Goal: Information Seeking & Learning: Learn about a topic

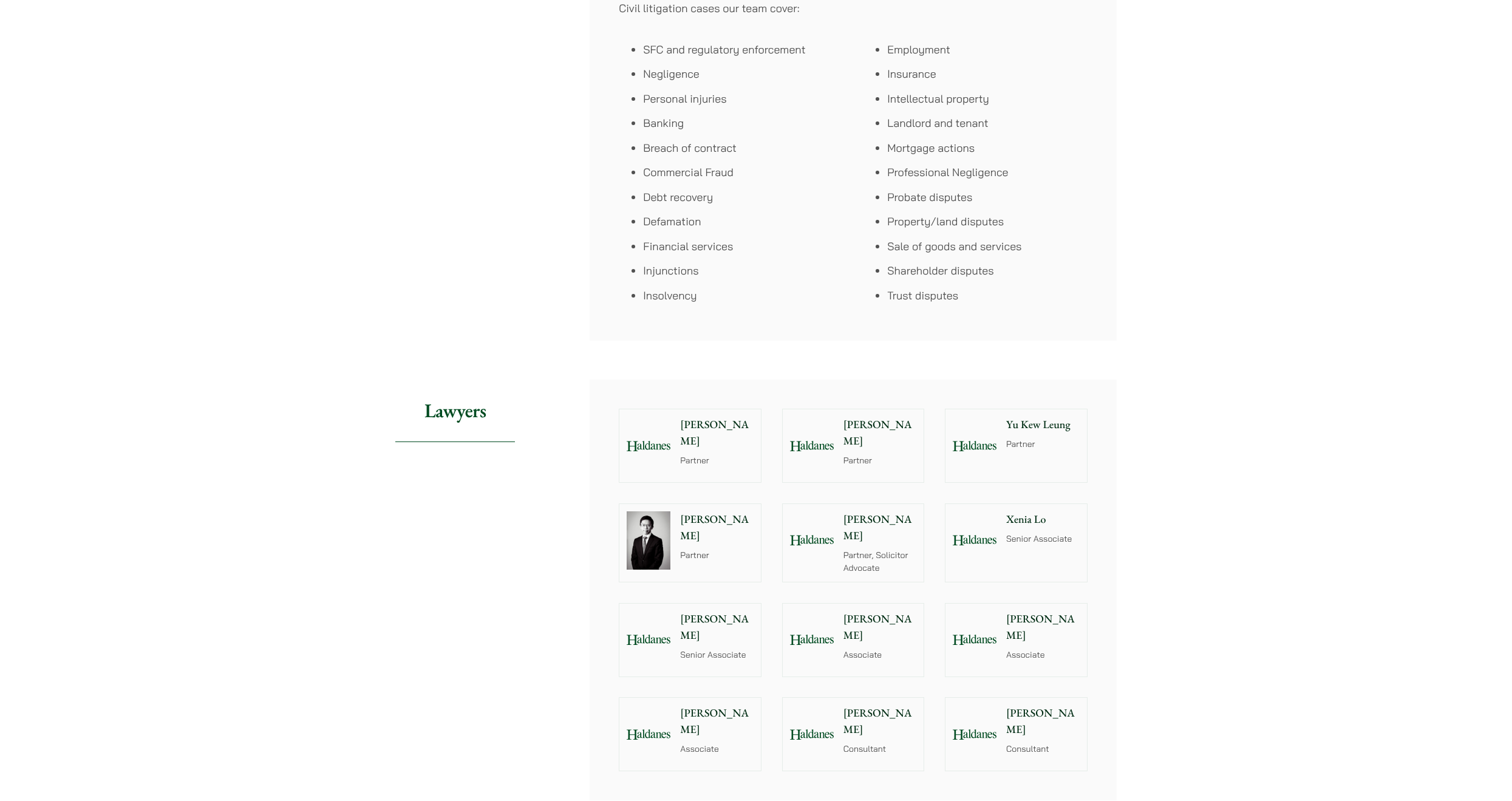
scroll to position [686, 0]
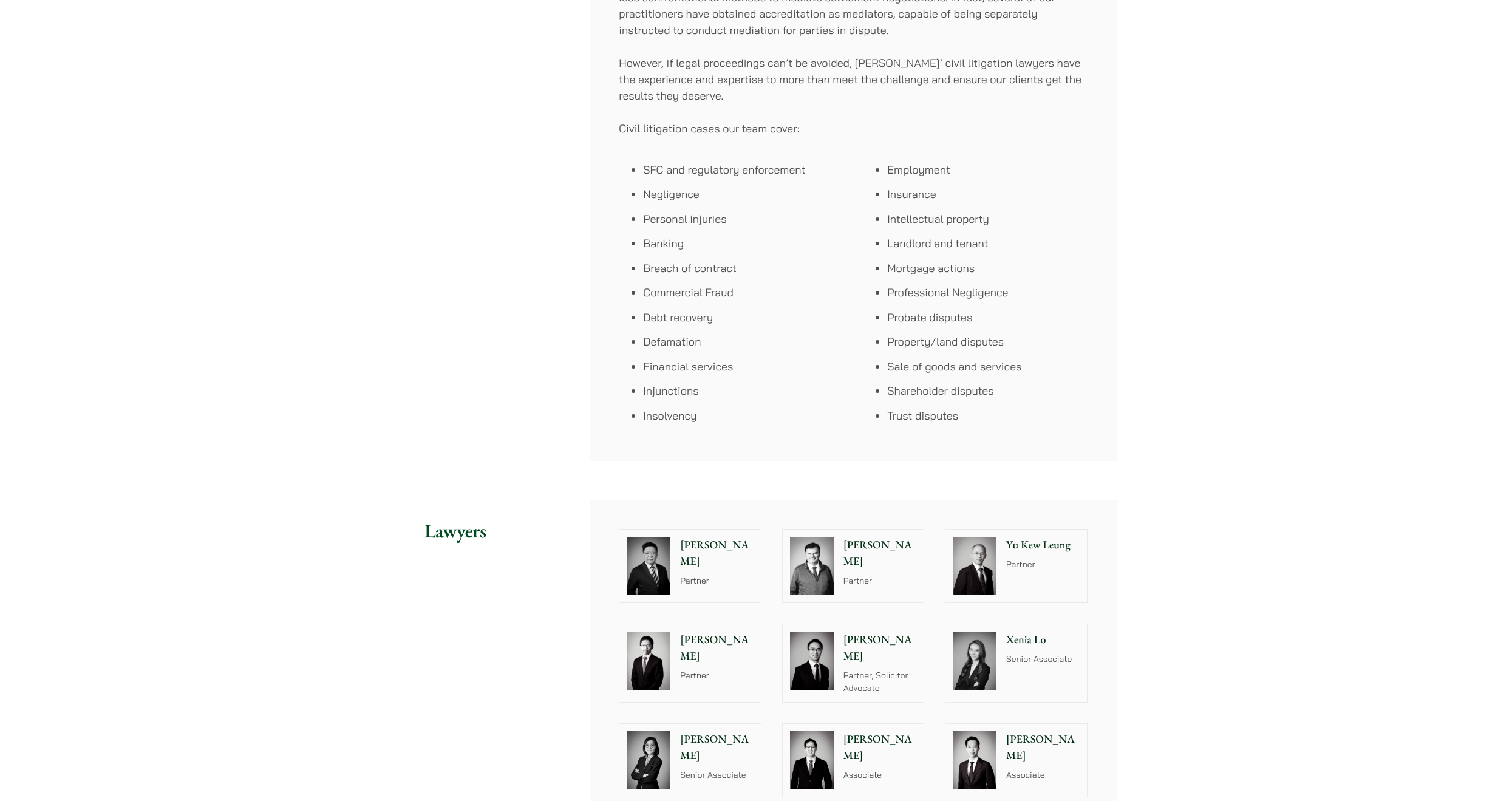
click at [709, 550] on p "[PERSON_NAME]" at bounding box center [716, 554] width 74 height 33
click at [872, 575] on p "Partner" at bounding box center [880, 580] width 74 height 12
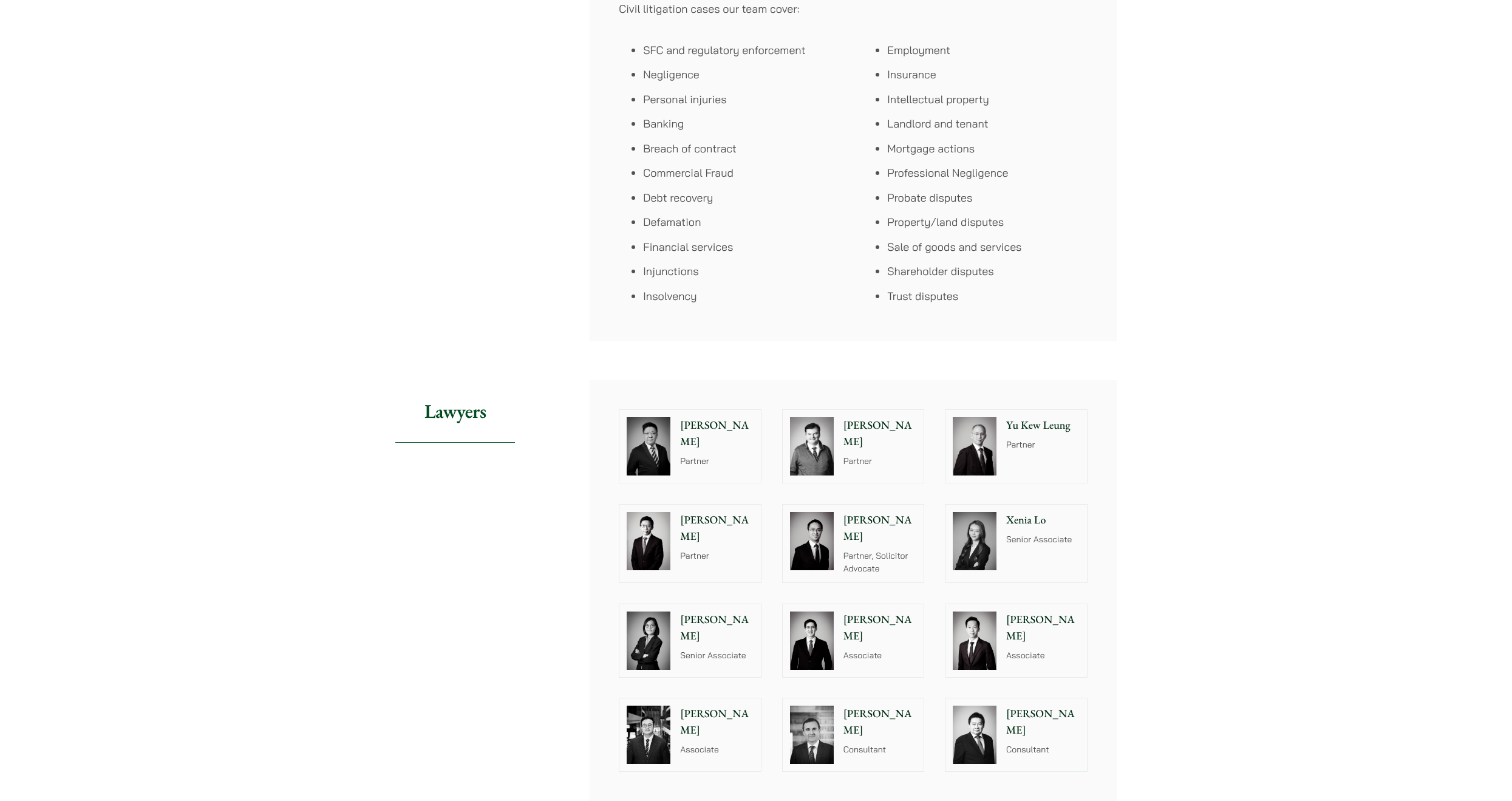
scroll to position [825, 0]
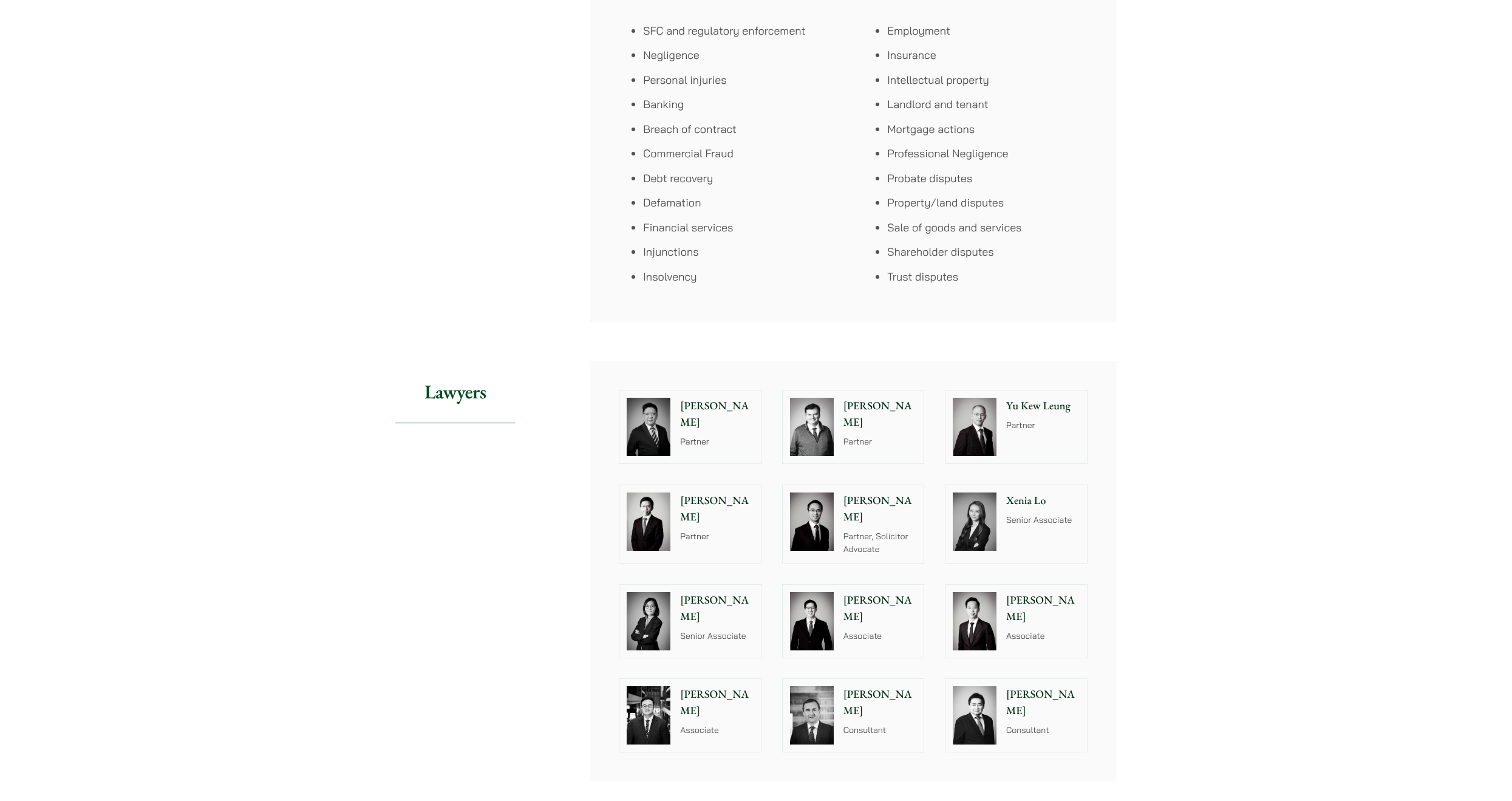
click at [697, 436] on p "Partner" at bounding box center [716, 441] width 74 height 12
click at [966, 448] on img at bounding box center [975, 427] width 44 height 59
click at [668, 437] on img at bounding box center [649, 427] width 44 height 59
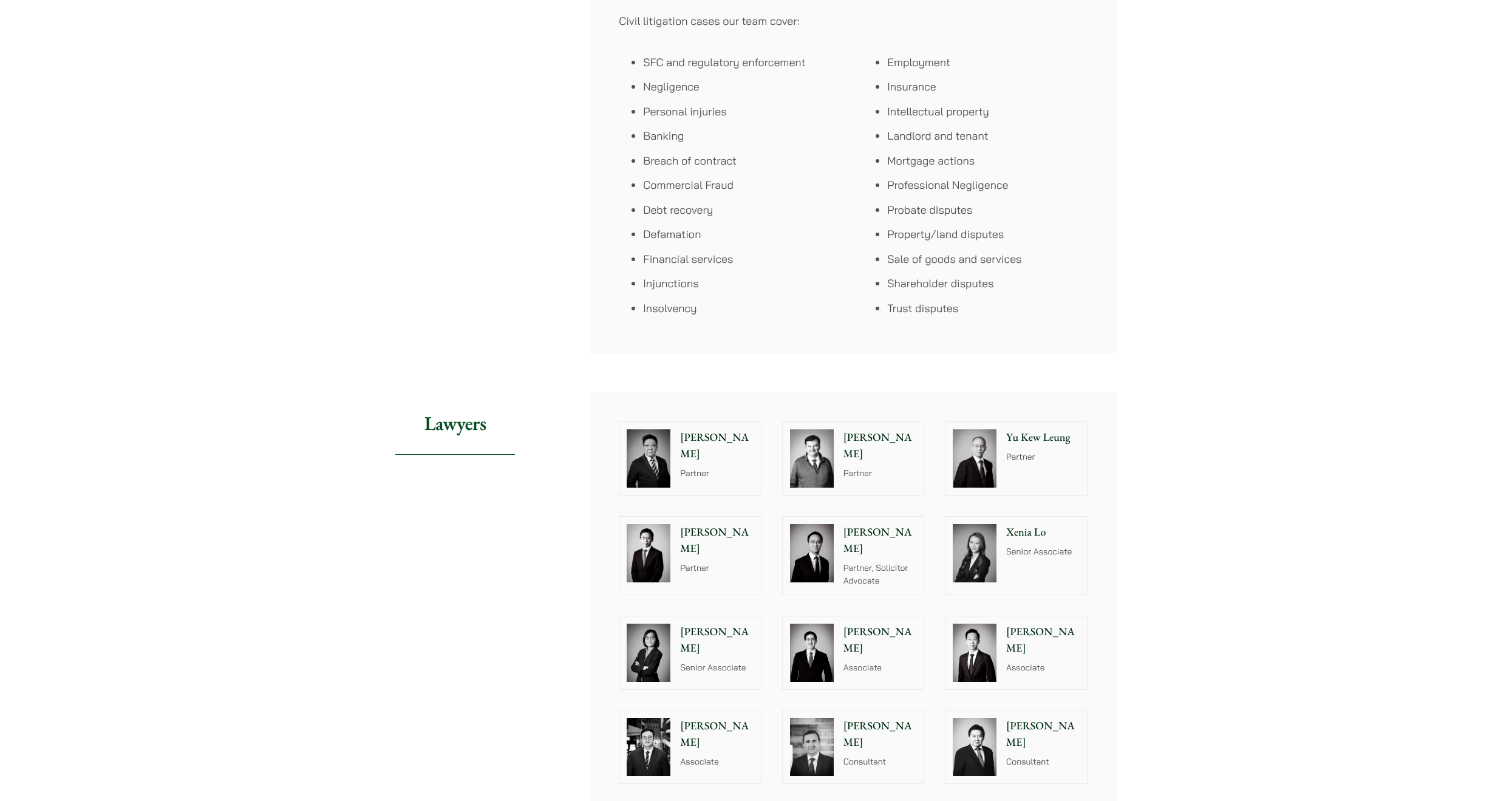
scroll to position [787, 0]
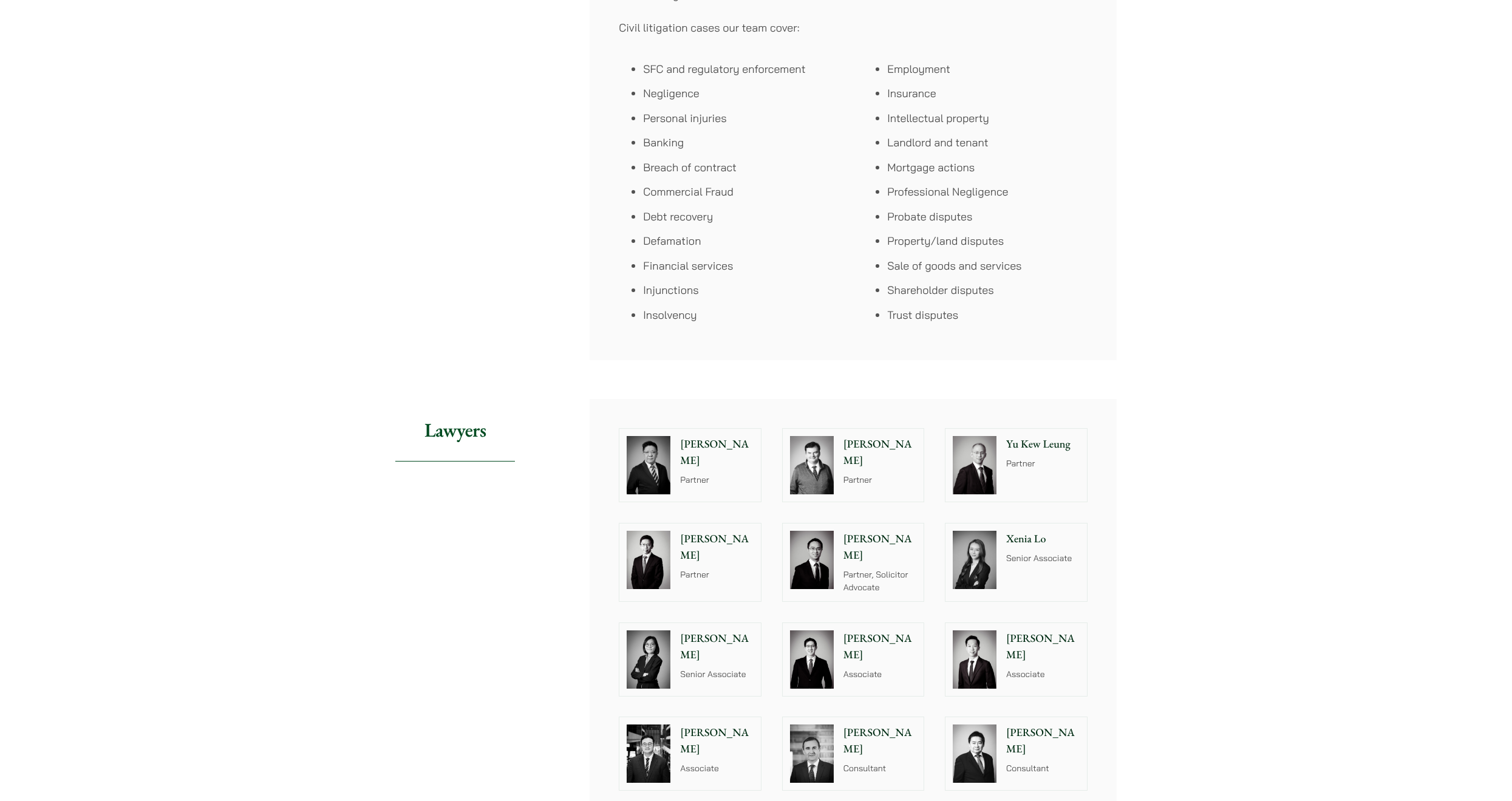
click at [639, 465] on img at bounding box center [649, 465] width 44 height 59
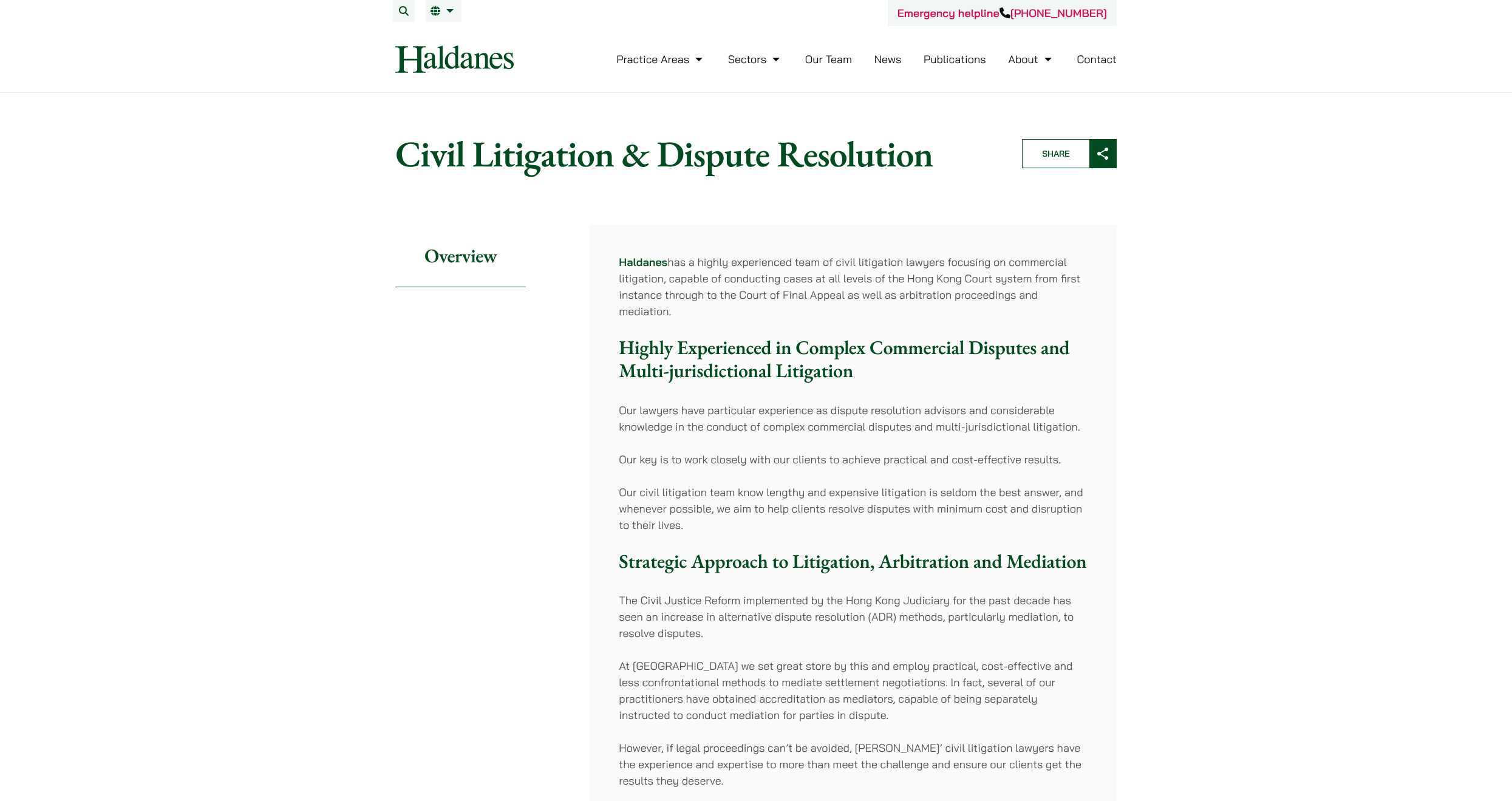
scroll to position [0, 0]
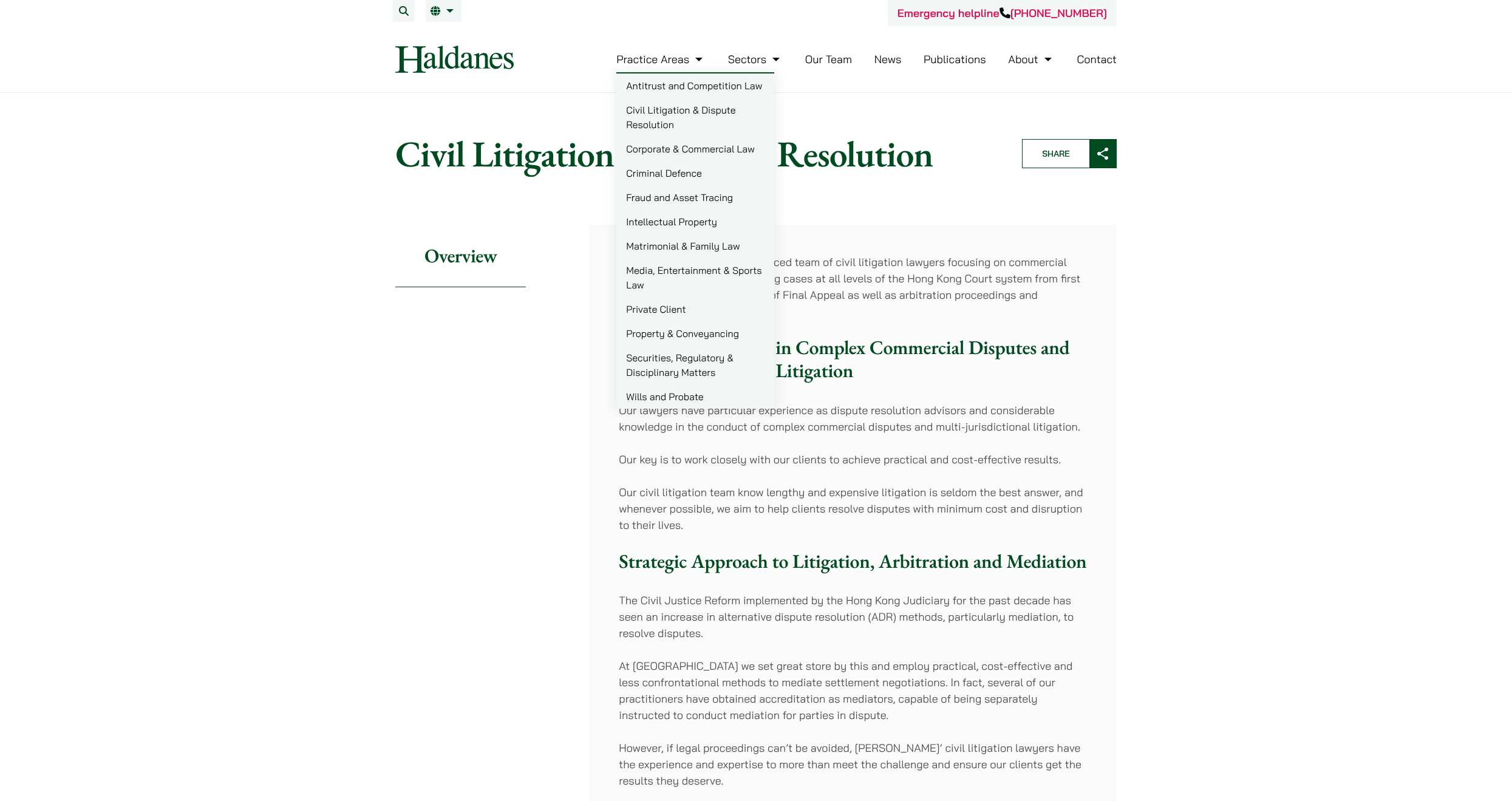
click at [892, 281] on p "Haldanes has a highly experienced team of civil litigation lawyers focusing on …" at bounding box center [852, 287] width 469 height 65
click at [854, 306] on p "Haldanes has a highly experienced team of civil litigation lawyers focusing on …" at bounding box center [852, 287] width 469 height 65
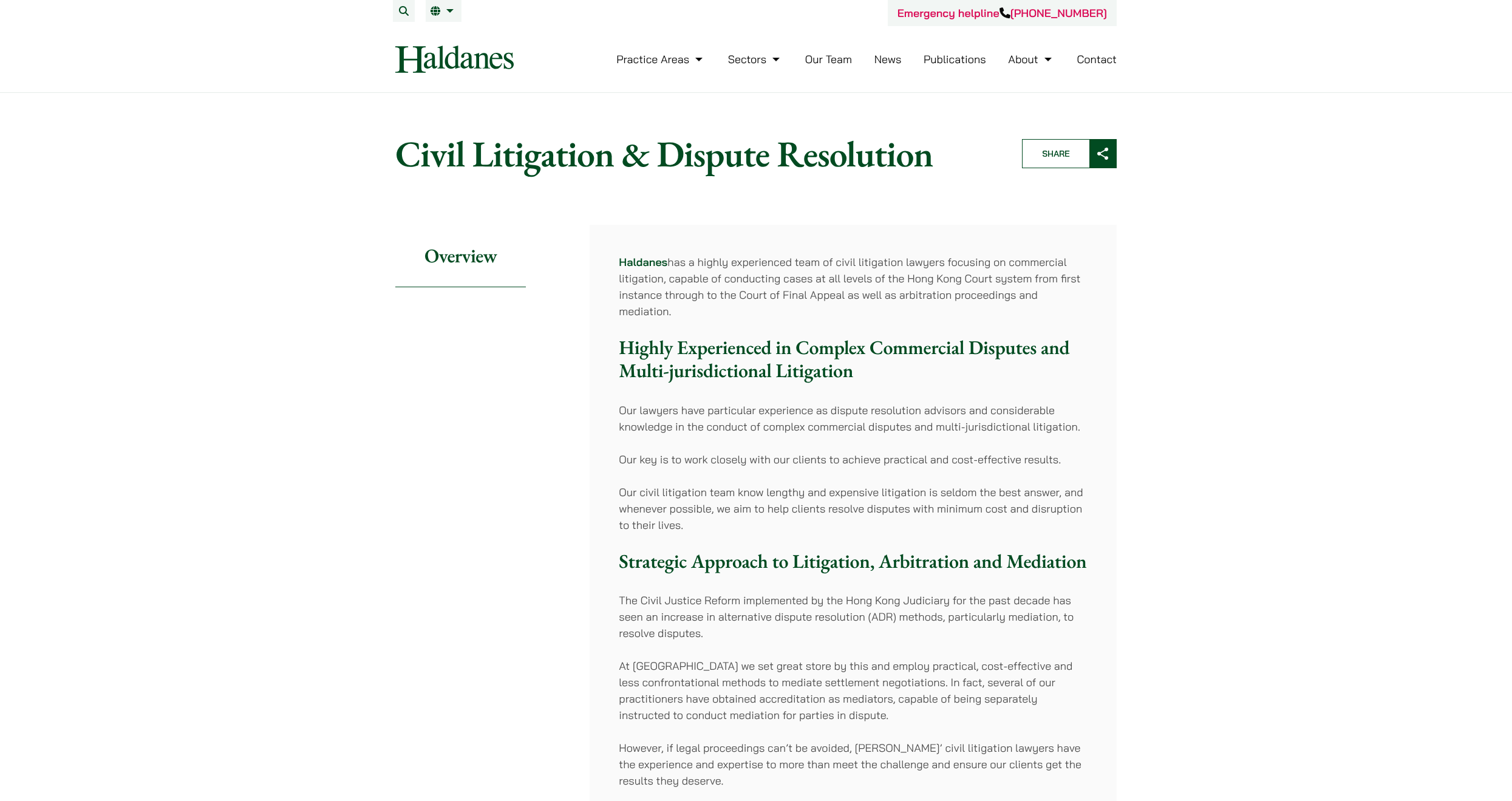
click at [862, 291] on p "Haldanes has a highly experienced team of civil litigation lawyers focusing on …" at bounding box center [852, 287] width 469 height 65
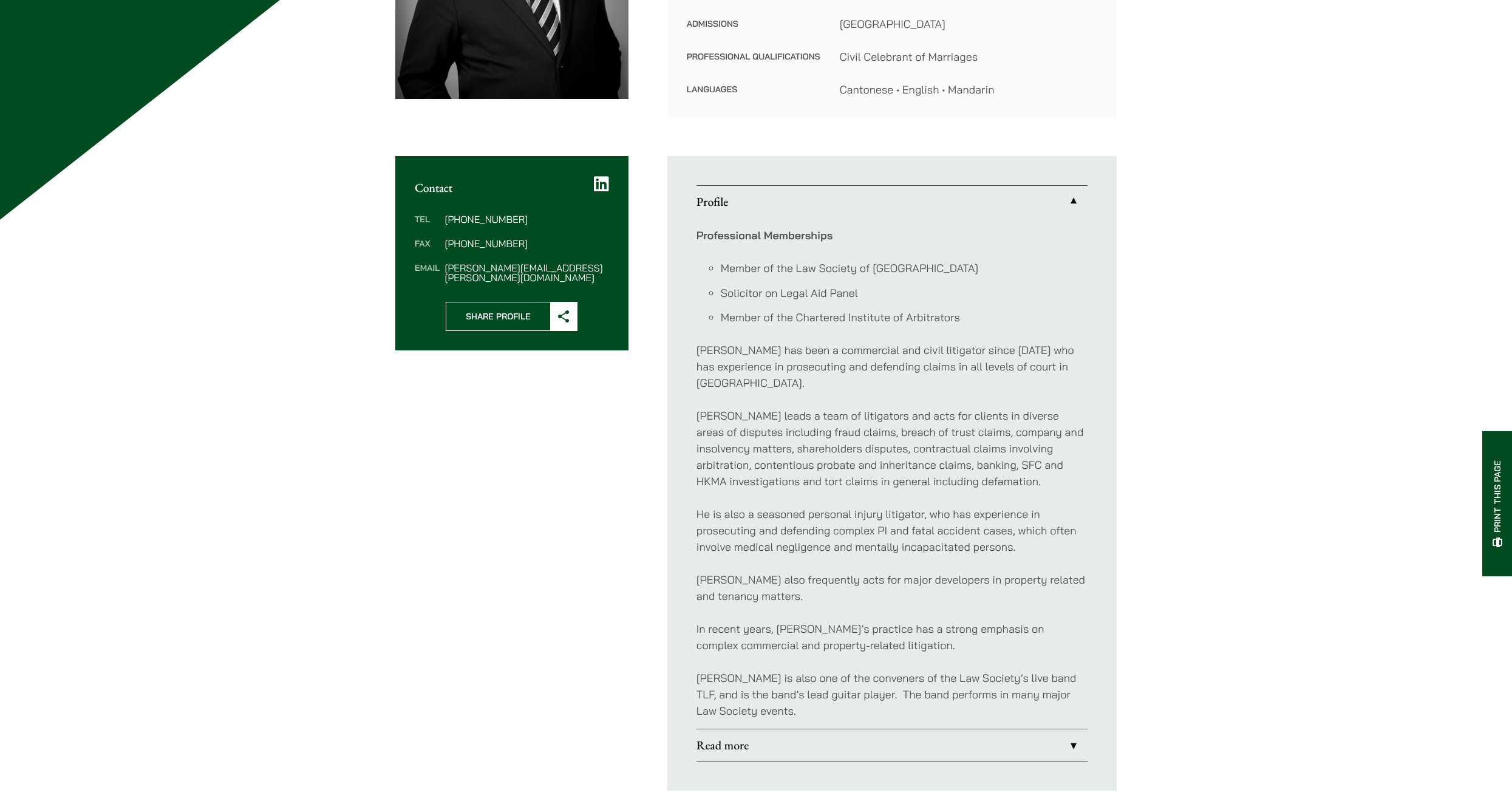
scroll to position [324, 0]
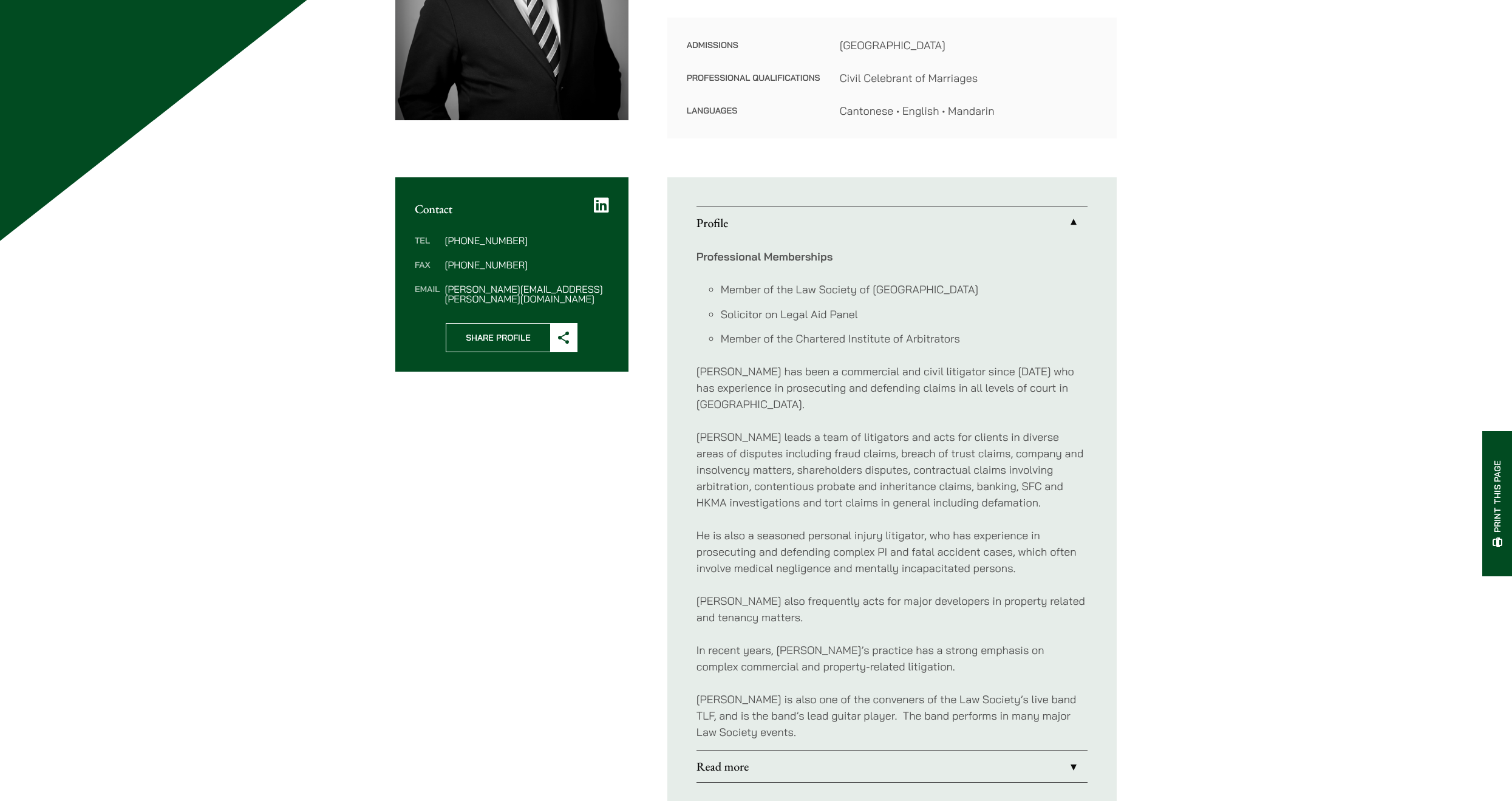
scroll to position [363, 0]
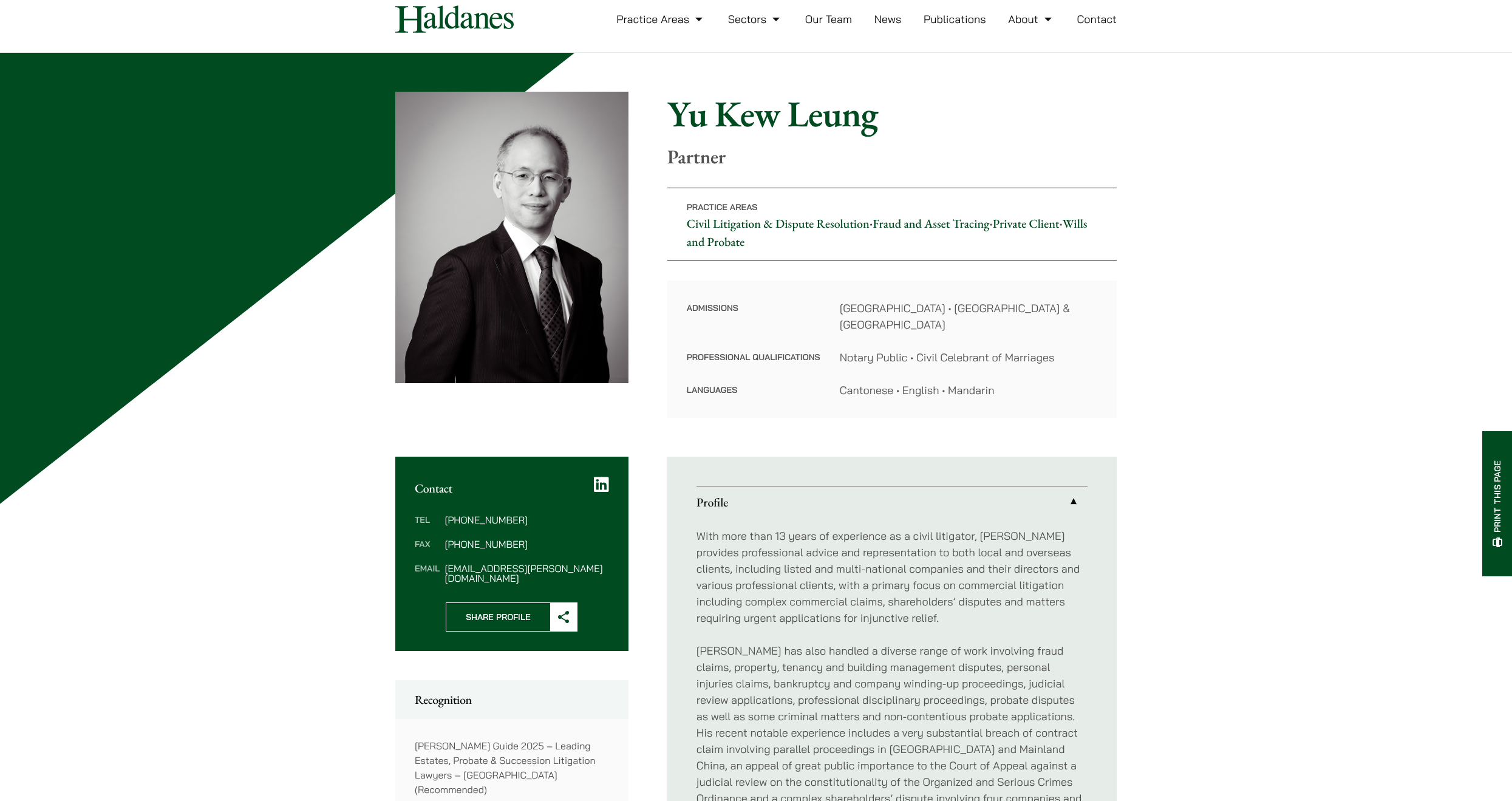
scroll to position [3, 0]
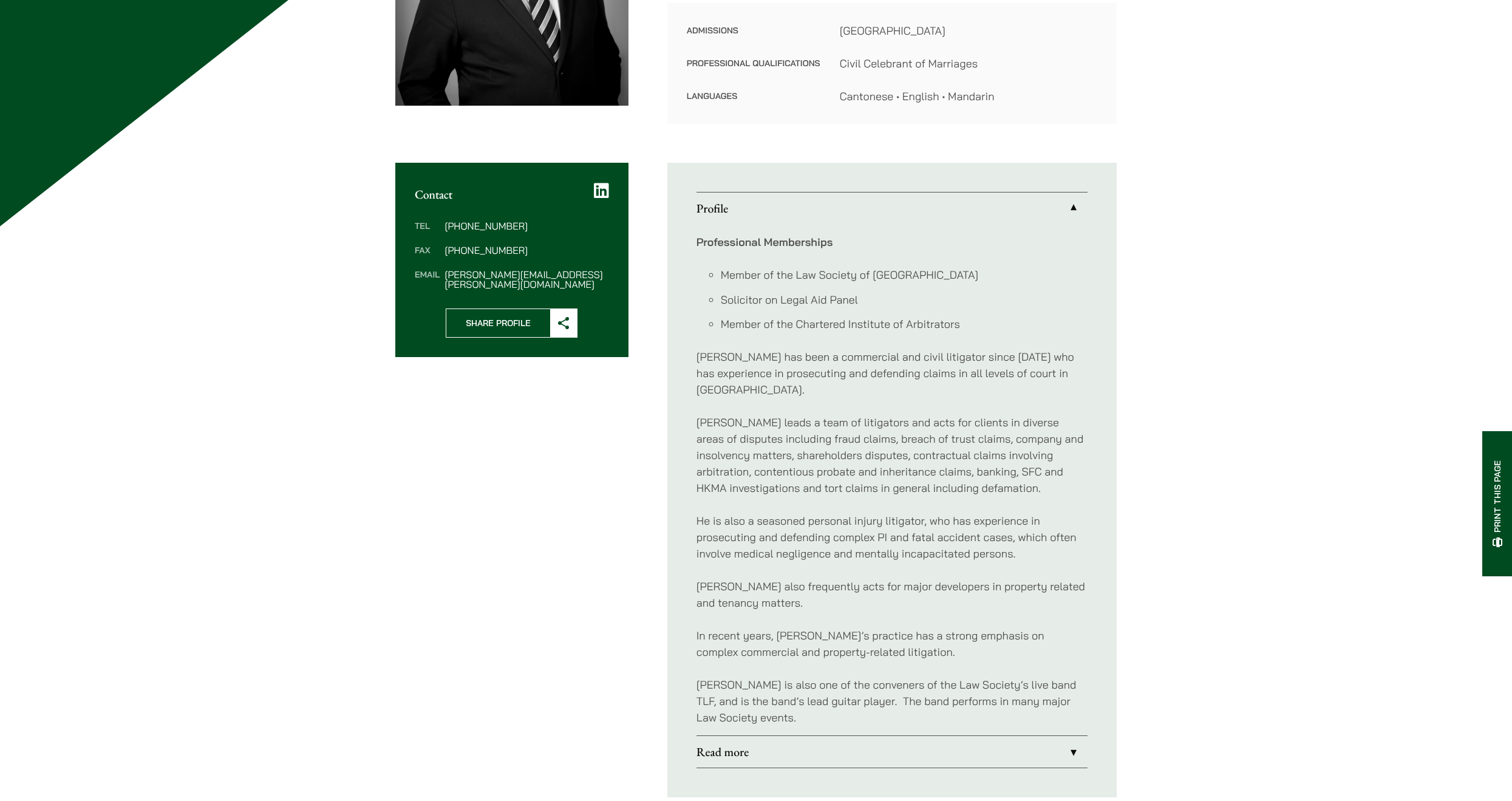
scroll to position [325, 0]
